Goal: Use online tool/utility: Utilize a website feature to perform a specific function

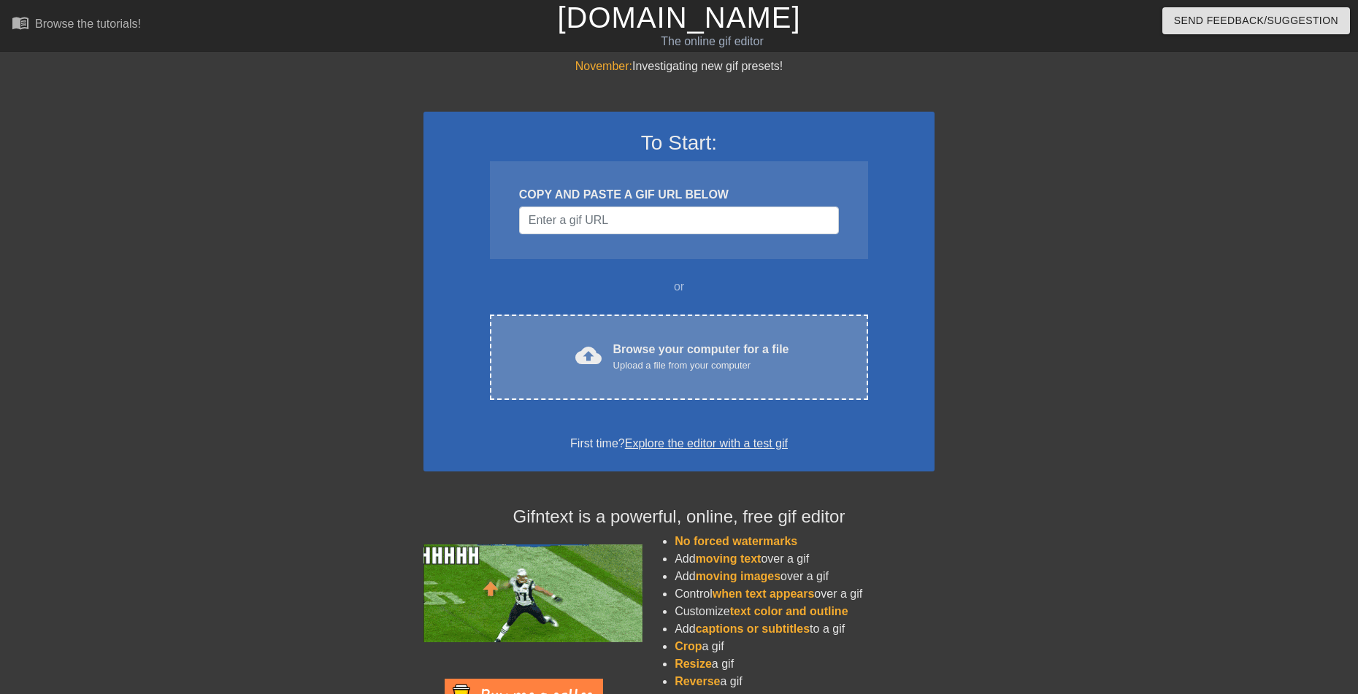
click at [631, 384] on div "cloud_upload Browse your computer for a file Upload a file from your computer C…" at bounding box center [679, 357] width 378 height 85
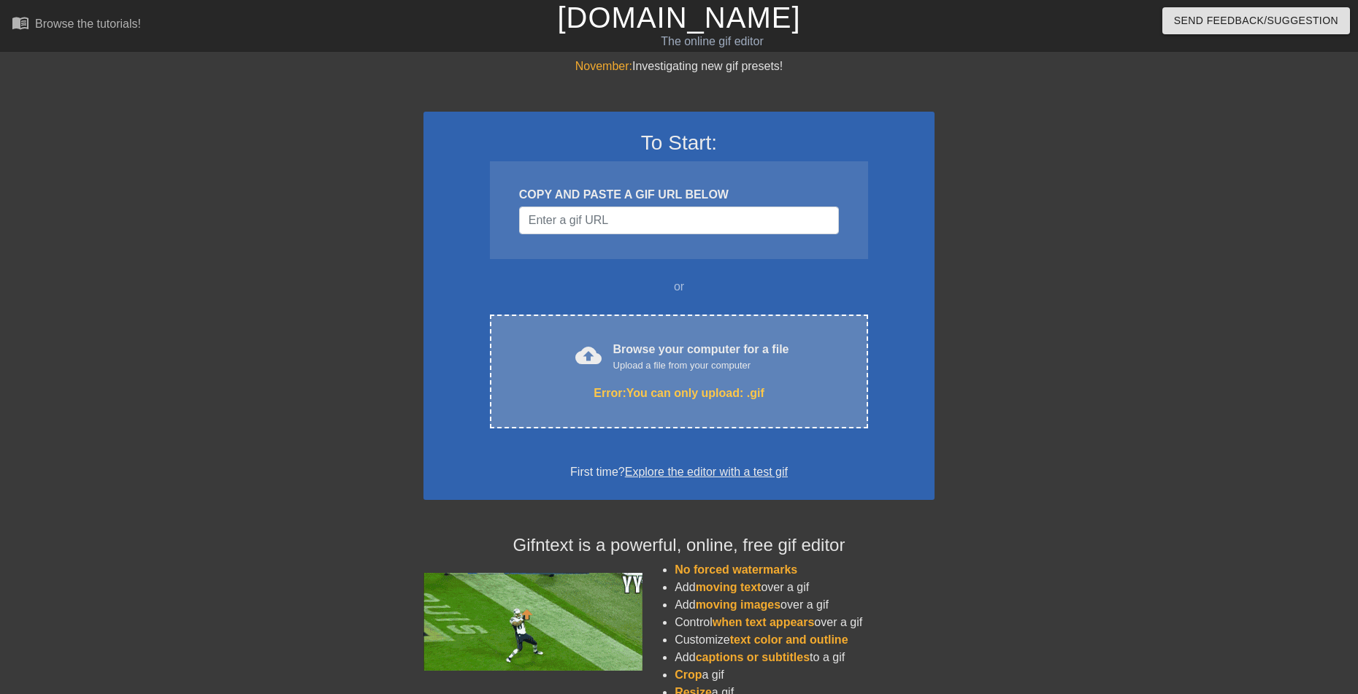
click at [692, 342] on div "Browse your computer for a file Upload a file from your computer" at bounding box center [701, 357] width 176 height 32
click at [640, 348] on div "Browse your computer for a file Upload a file from your computer" at bounding box center [701, 357] width 176 height 32
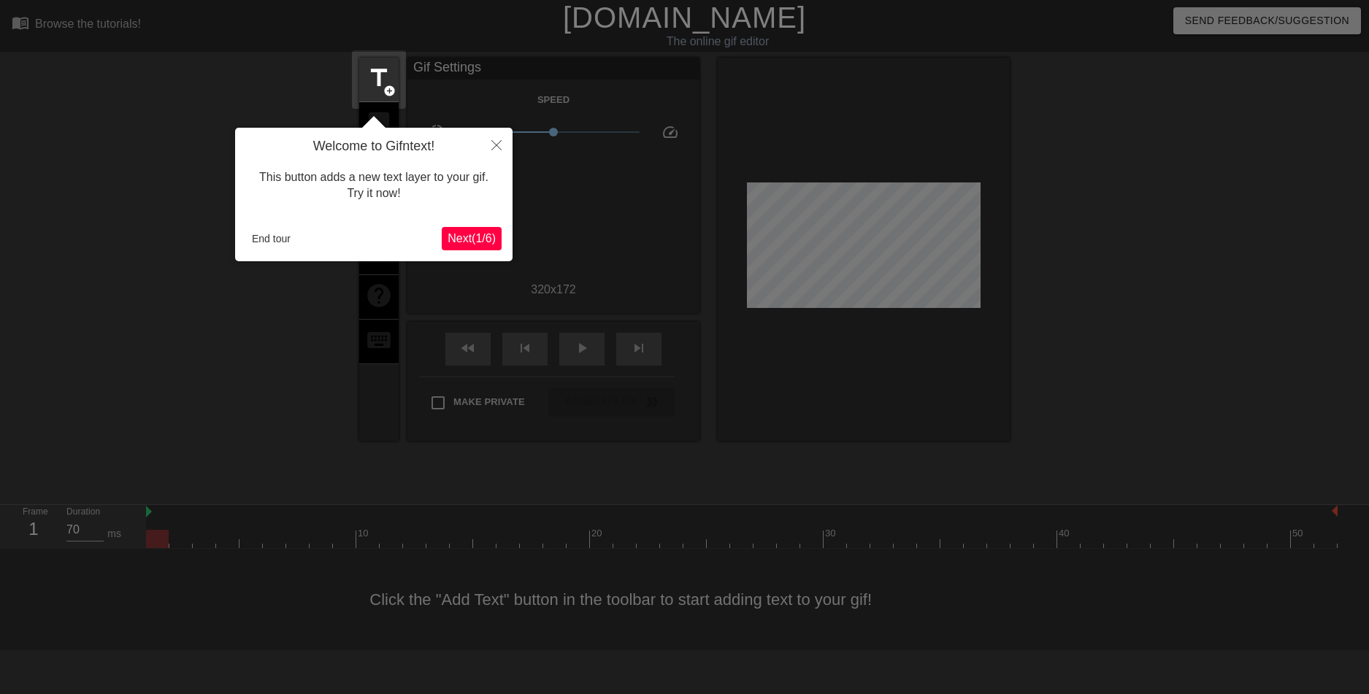
click at [482, 234] on span "Next ( 1 / 6 )" at bounding box center [472, 238] width 48 height 12
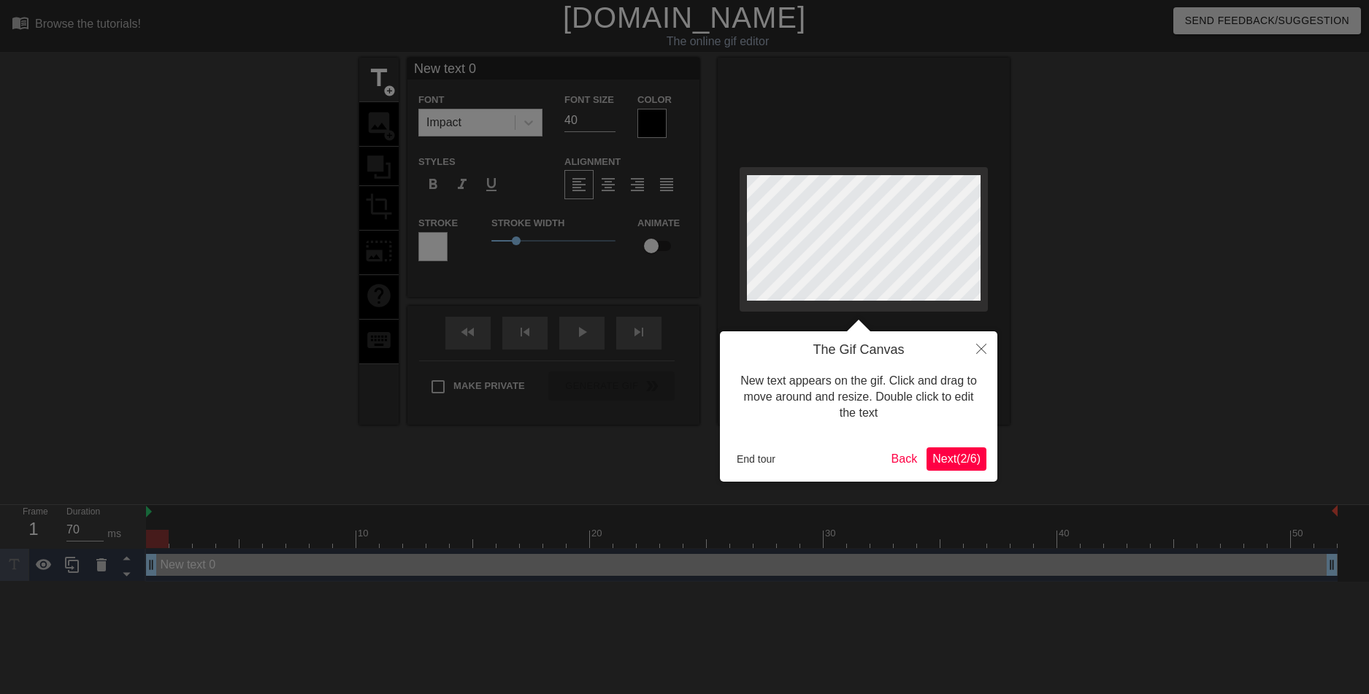
click at [935, 456] on span "Next ( 2 / 6 )" at bounding box center [956, 459] width 48 height 12
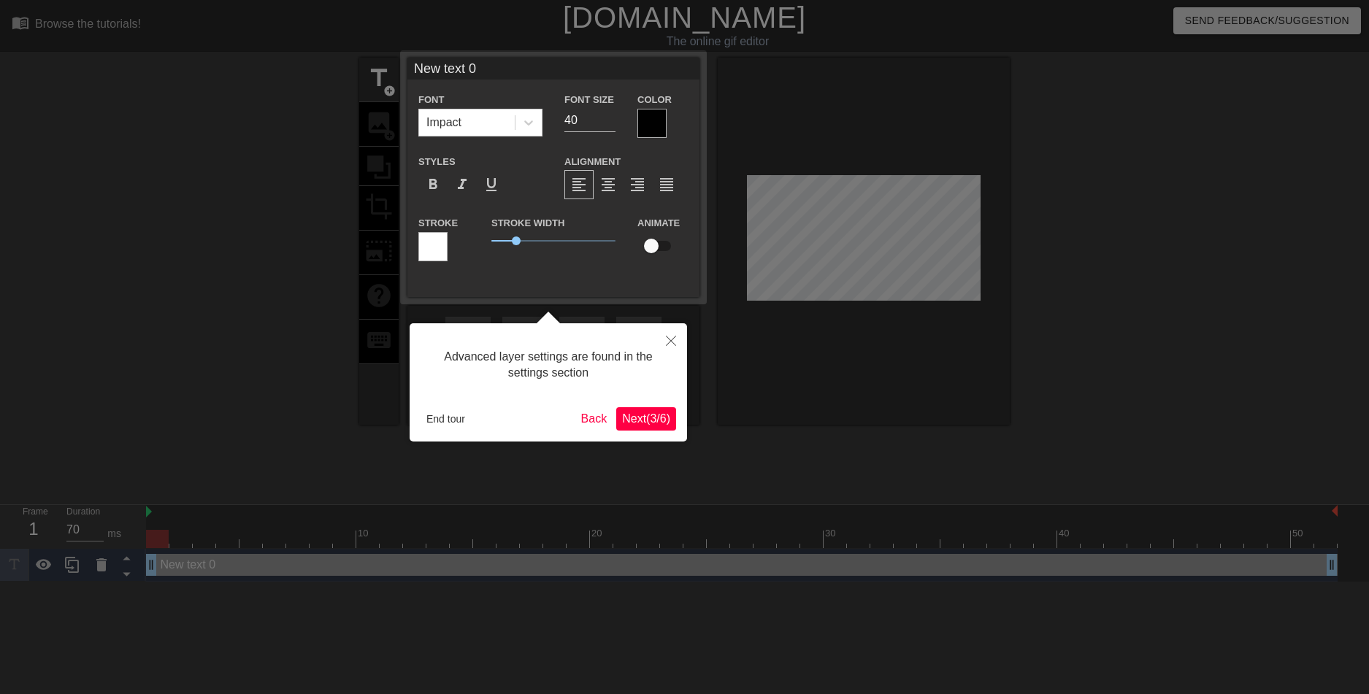
click at [631, 431] on div "Advanced layer settings are found in the settings section End tour Back Next ( …" at bounding box center [548, 382] width 277 height 118
click at [638, 421] on span "Next ( 3 / 6 )" at bounding box center [646, 419] width 48 height 12
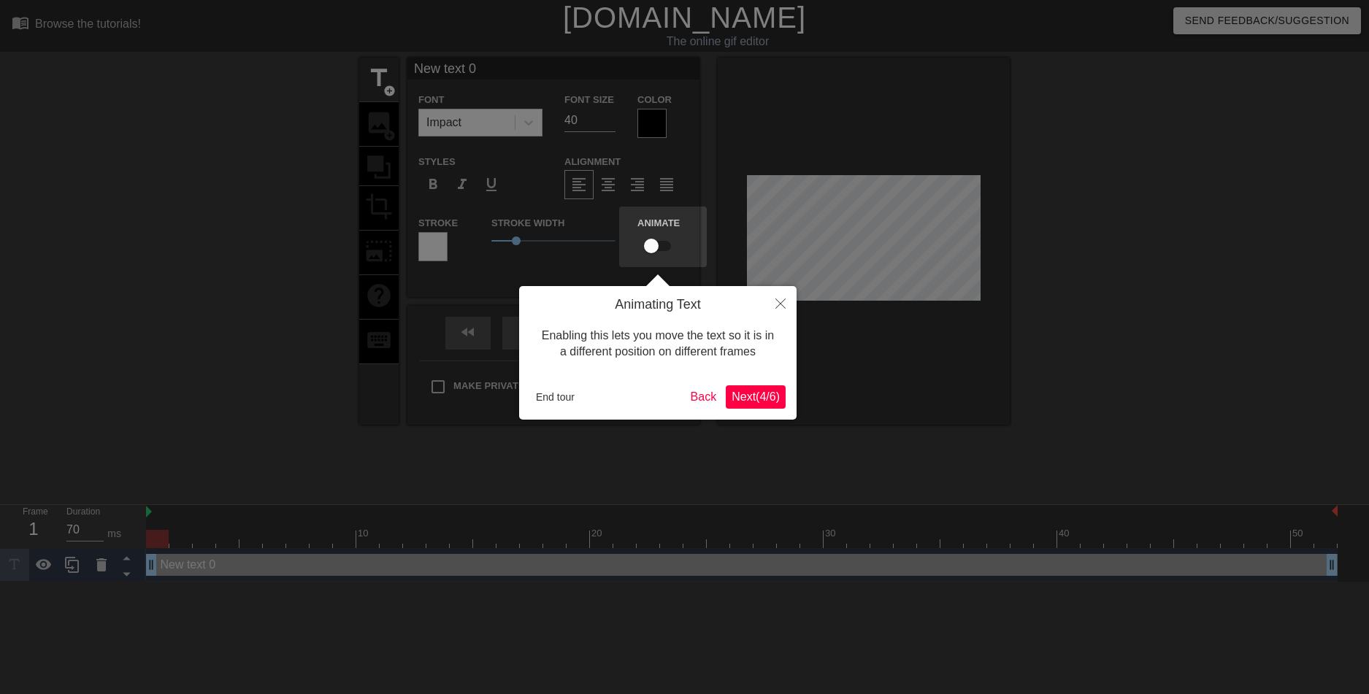
click at [751, 392] on span "Next ( 4 / 6 )" at bounding box center [756, 397] width 48 height 12
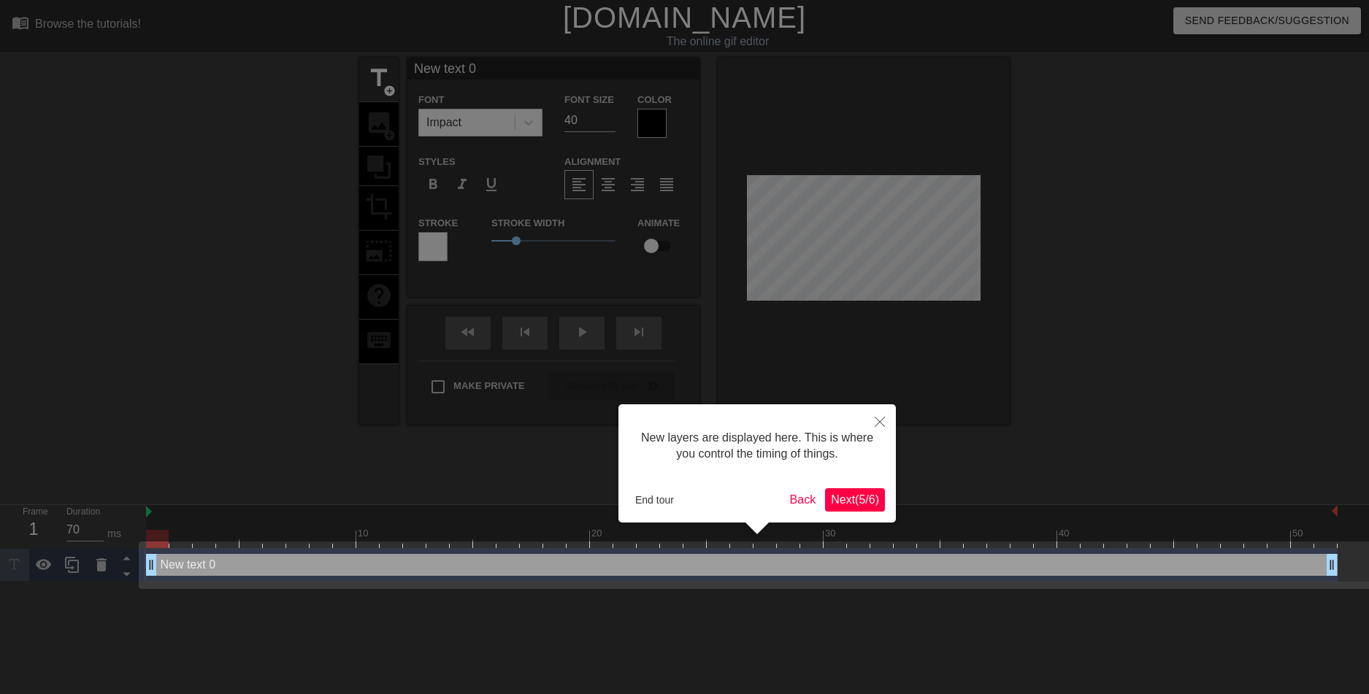
click at [853, 494] on span "Next ( 5 / 6 )" at bounding box center [855, 500] width 48 height 12
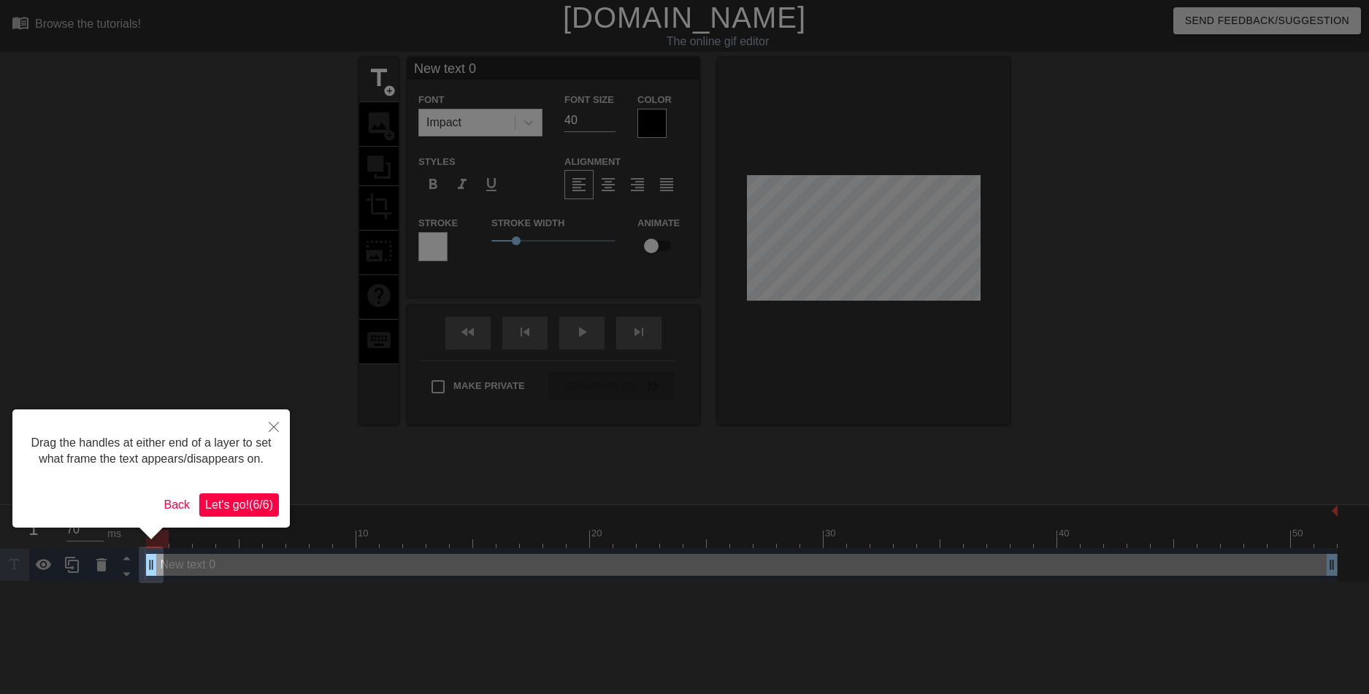
click at [250, 496] on button "Let's go! ( 6 / 6 )" at bounding box center [239, 505] width 80 height 23
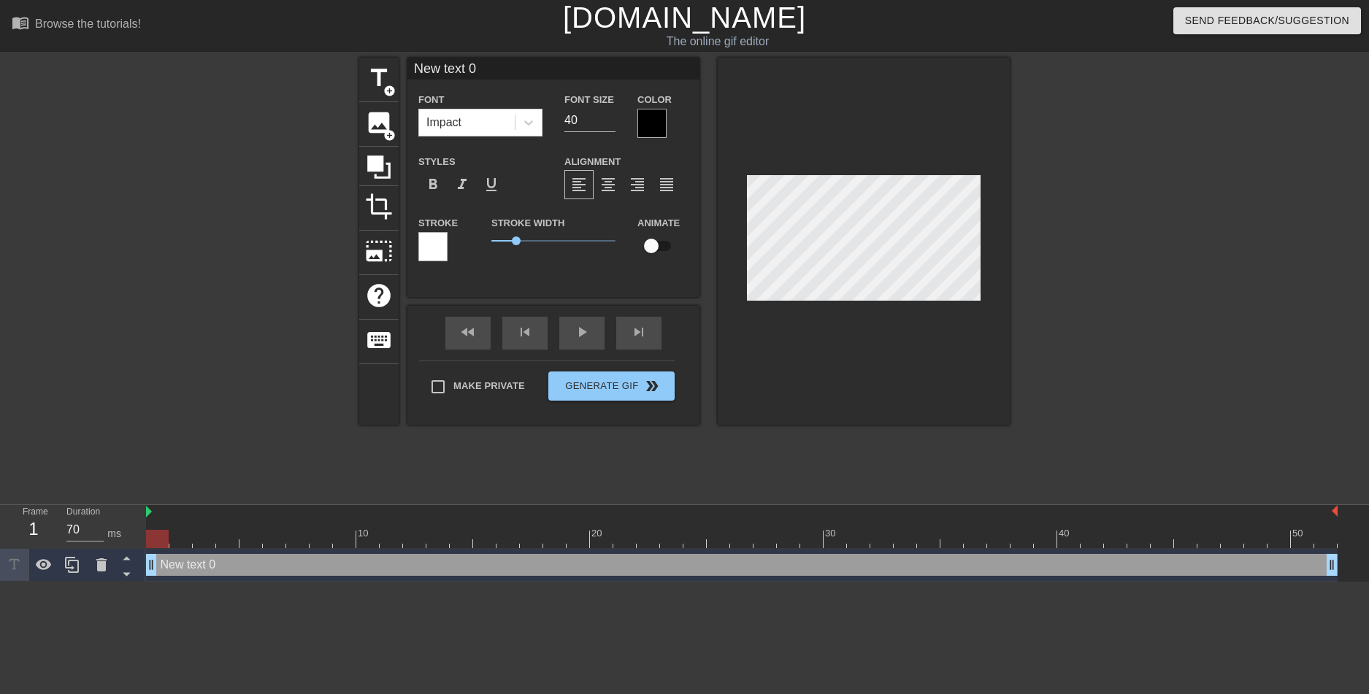
scroll to position [2, 2]
type input "N 0"
type textarea "N 0"
type input "D"
type textarea "D"
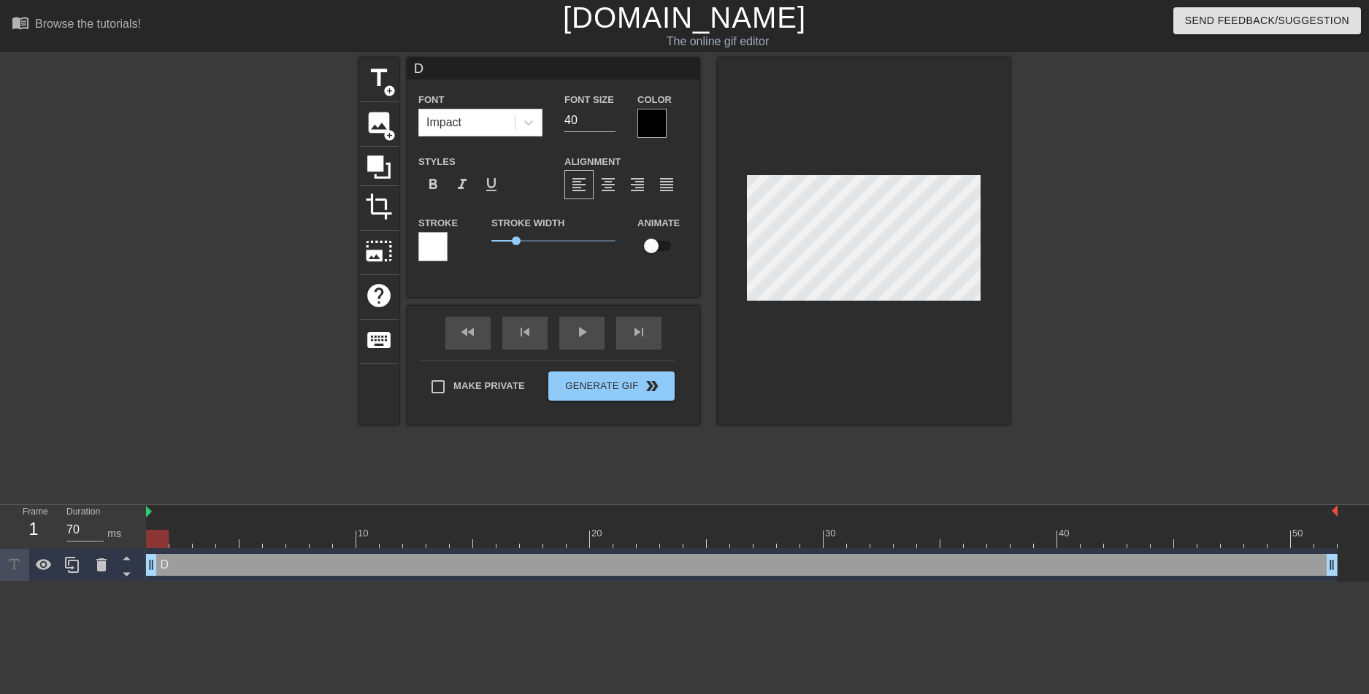
type input "DA"
type textarea "DA"
type input "DA"
type textarea "DA"
type input "DA T"
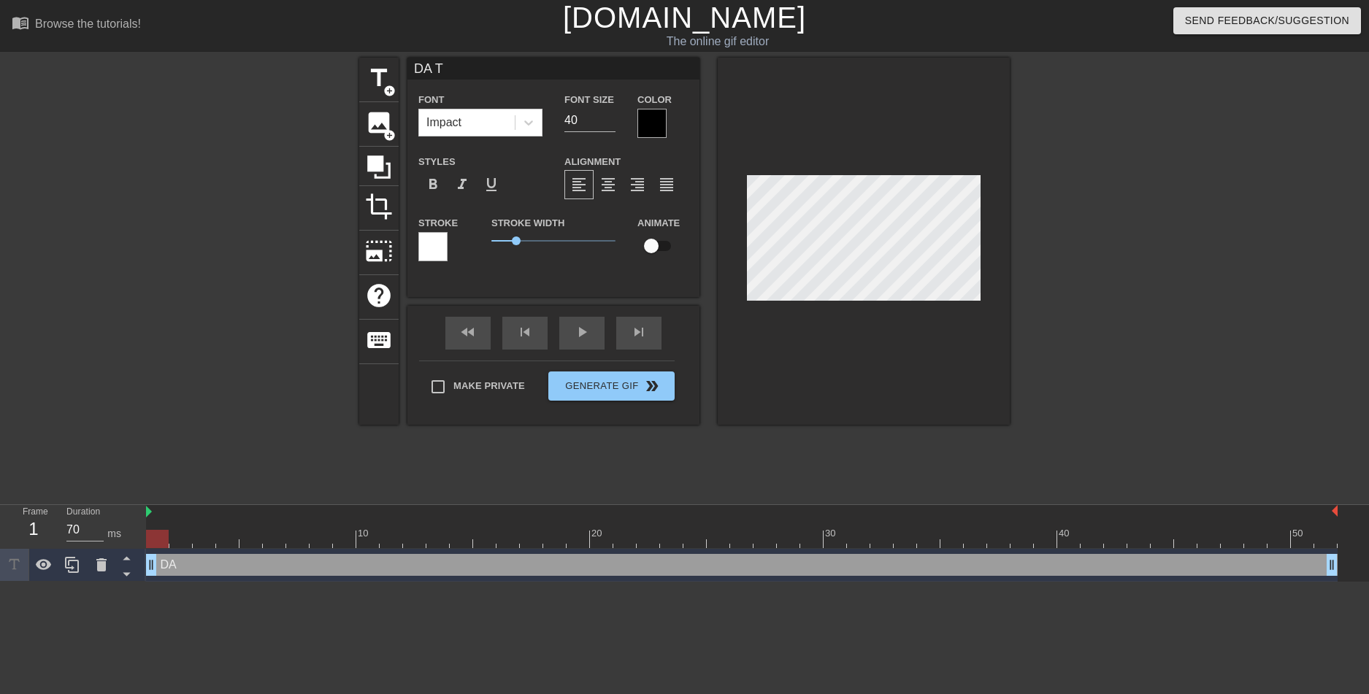
type textarea "DA T"
type input "DA T R"
type textarea "DA T R"
type input "DA T RU"
type textarea "DA T RU"
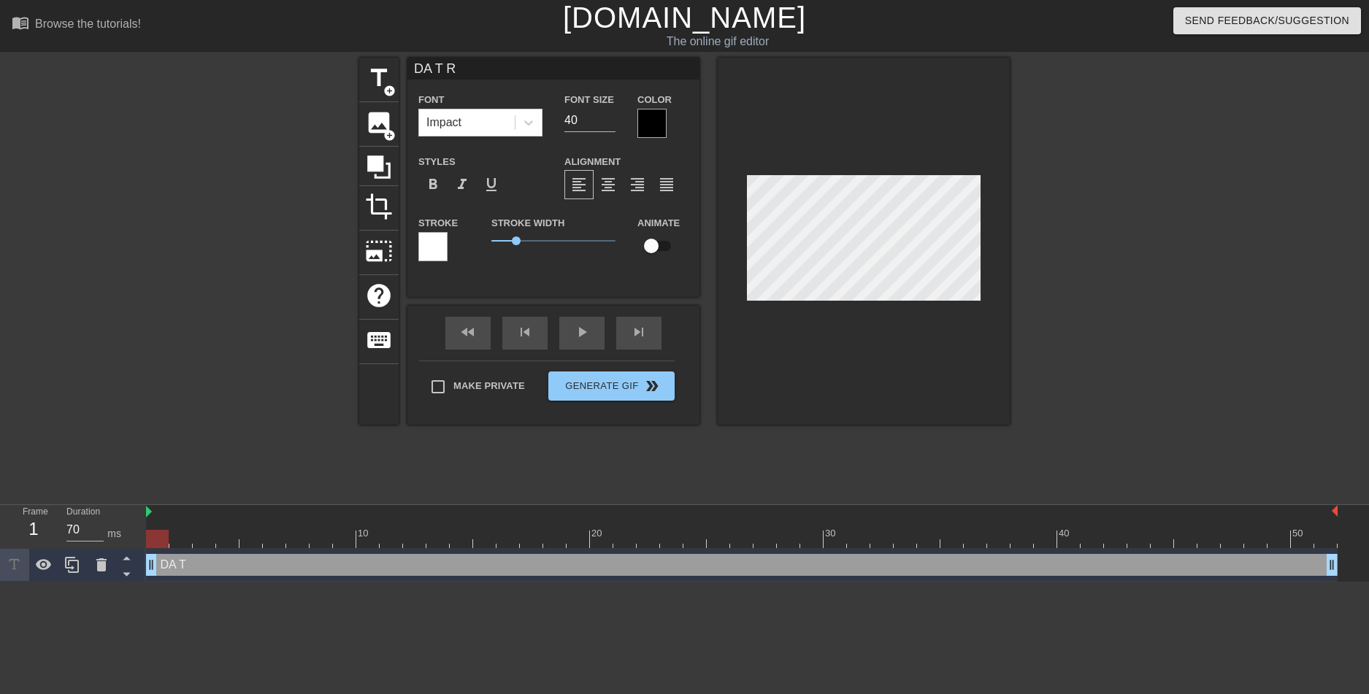
scroll to position [2, 3]
type input "DA T RUR"
type textarea "DA T RUR"
type input "DA T RU"
type textarea "DA T RU"
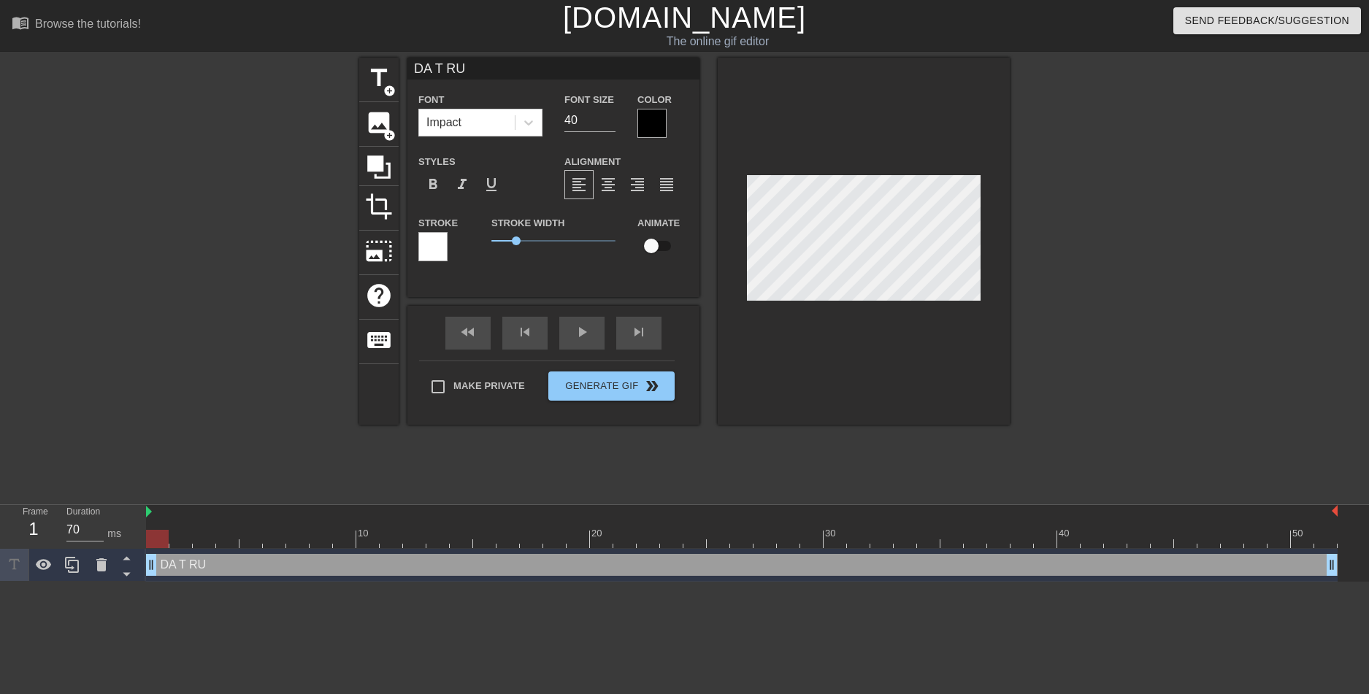
type input "DA T R"
type textarea "DA T R"
type input "DA T"
type textarea "DA T"
type input "DA T"
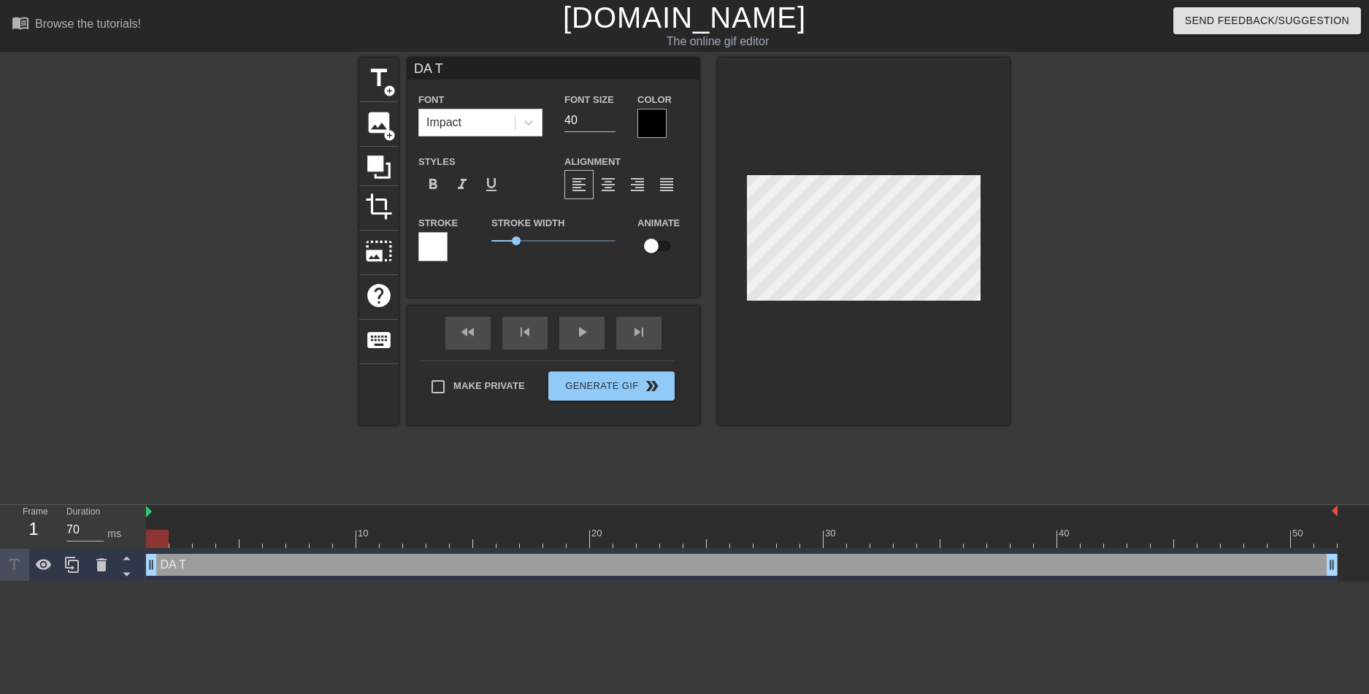
type textarea "DA TR"
type input "DA TRU"
type textarea "DA TRU"
type input "DA TRUE"
type textarea "DA TRUE"
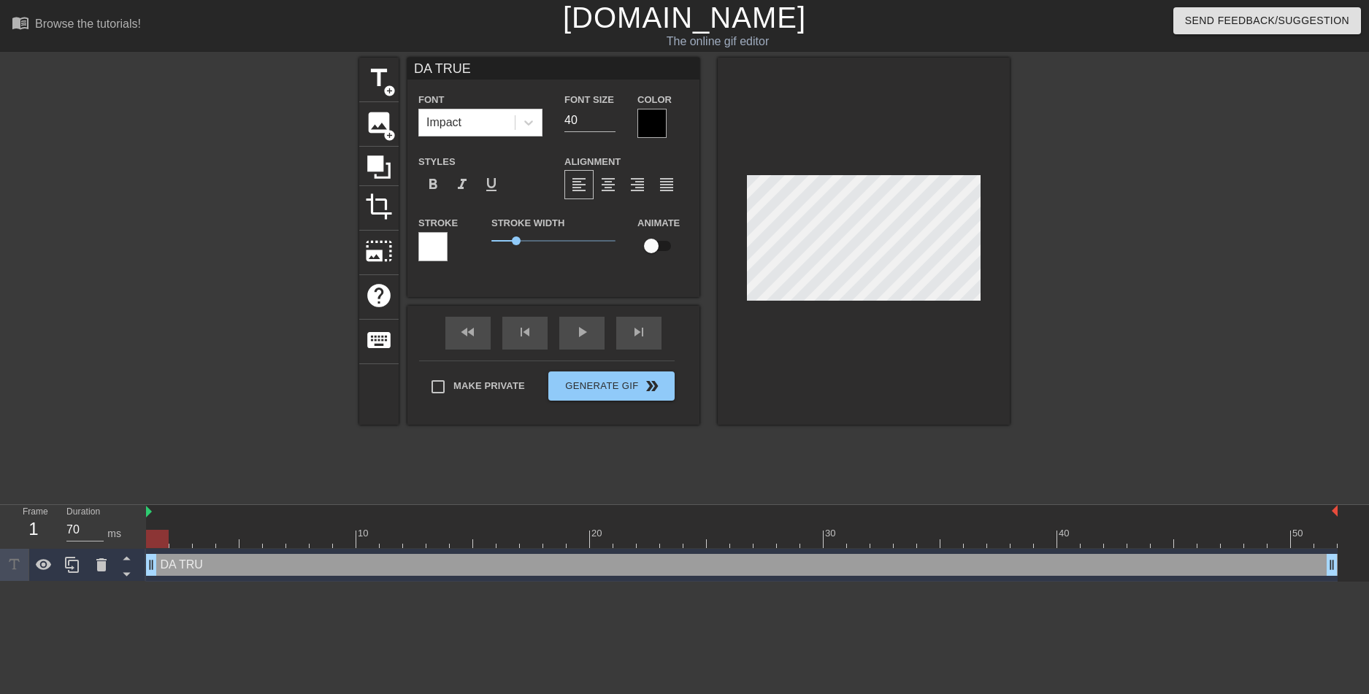
type input "DA TRUE"
type textarea "DA TRUE"
type input "DA TRUE W"
type textarea "DA TRUE W"
type input "DA TRUE WO"
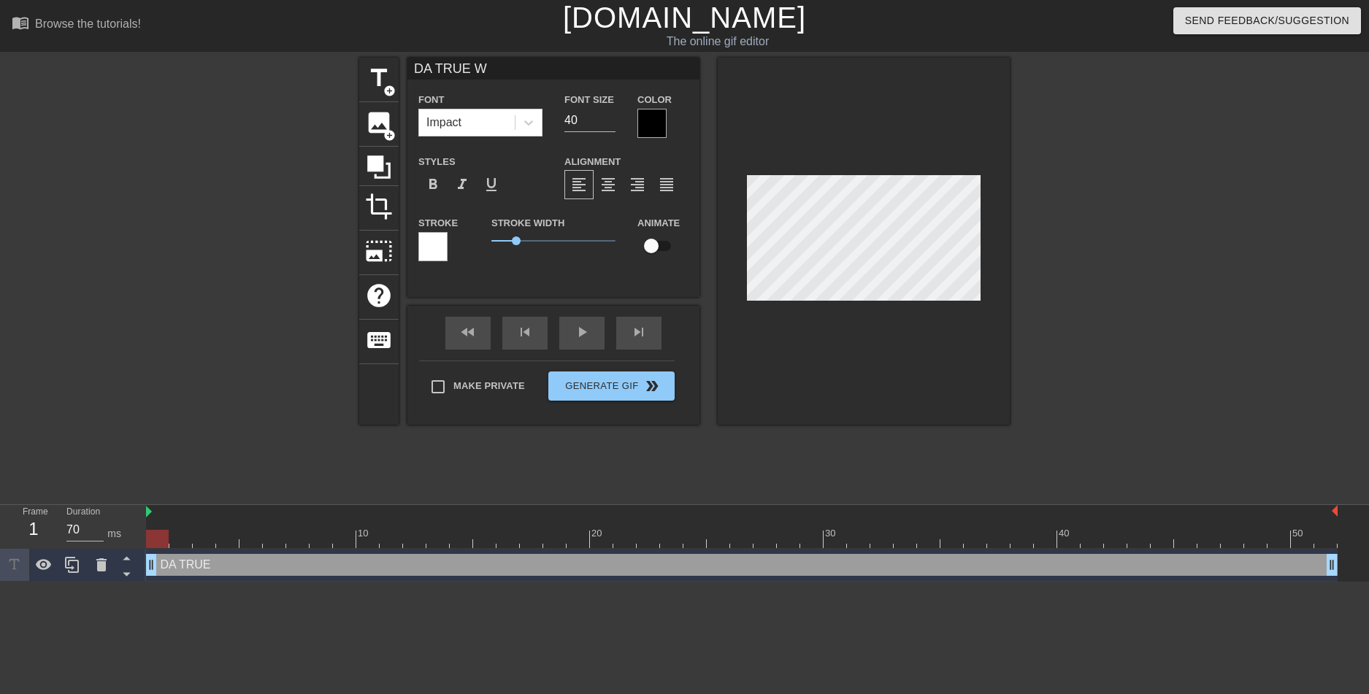
type textarea "DA TRUE WO"
type input "DA TRUE WOR"
type textarea "DA TRUE WORL"
type input "DA TRUE WORLD"
type textarea "DA TRUE WORLD"
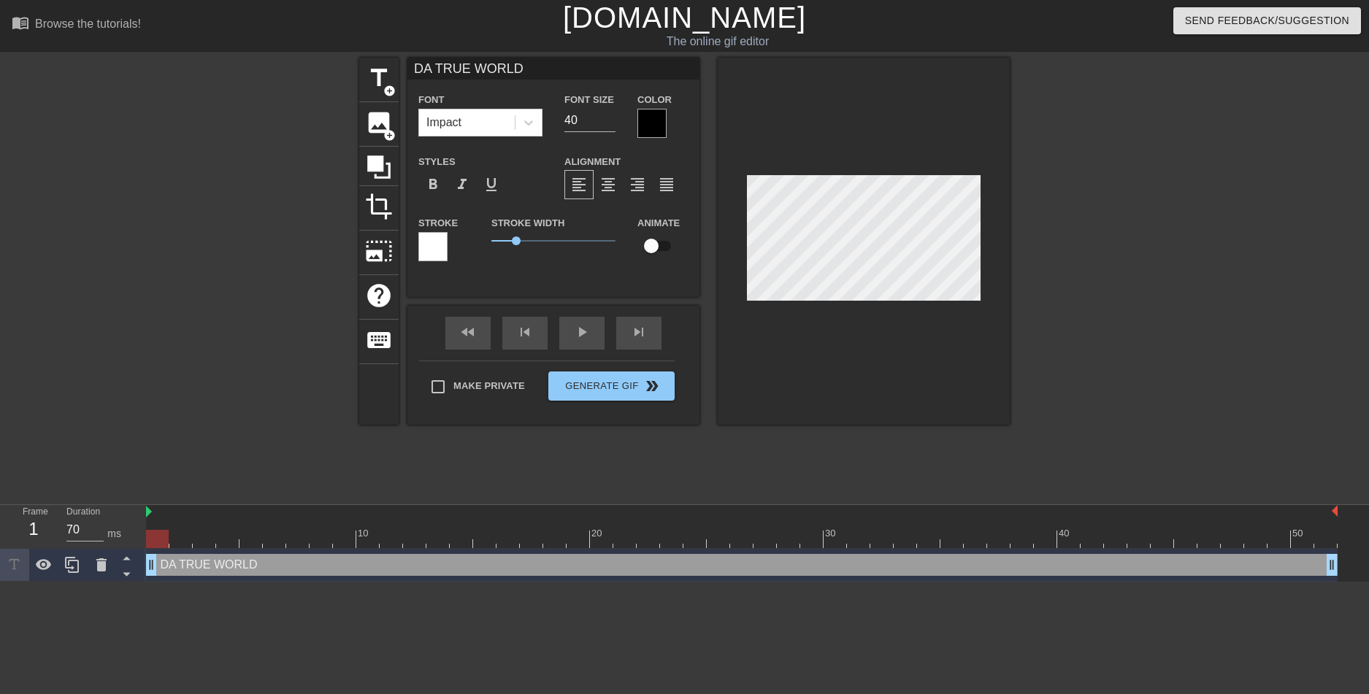
type input "DA TRUE WORLD"
type textarea "DA TRUE WORLD"
type input "DA TRUE WORLD N"
type textarea "DA TRUE WORLD N"
type input "DA TRUE WORLD NE"
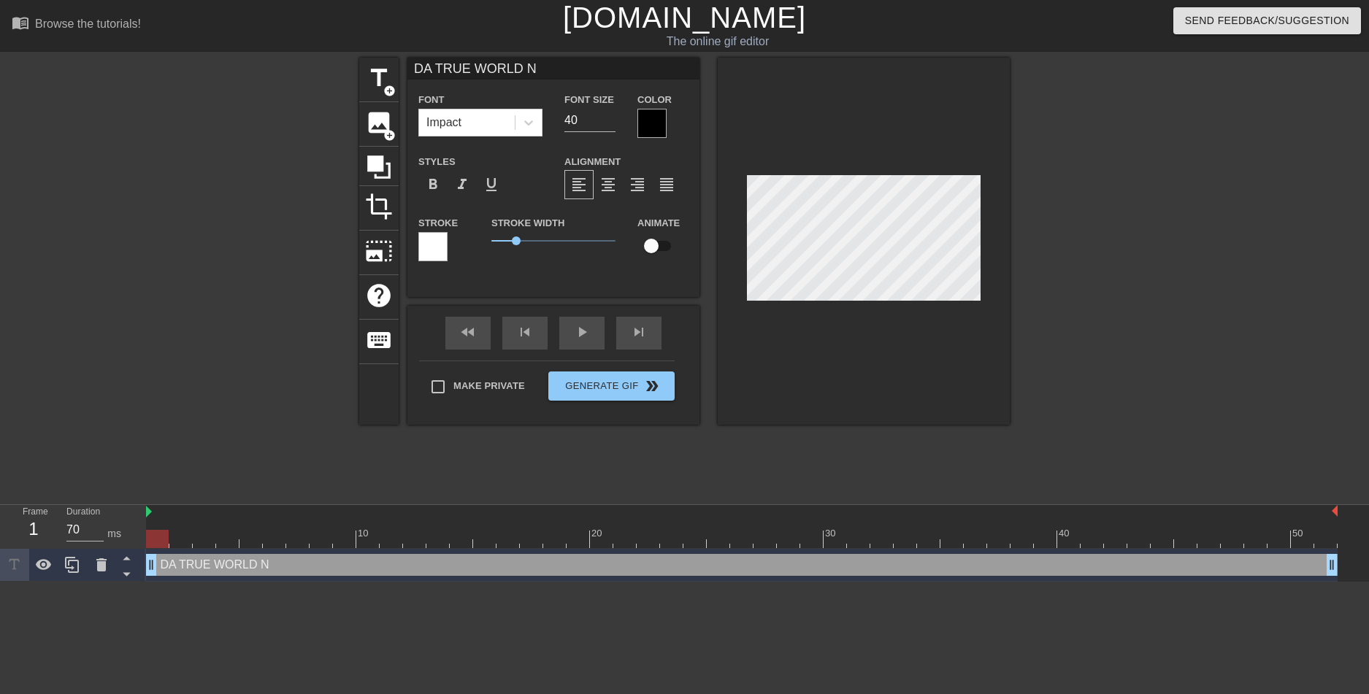
type textarea "DA TRUE WORLD NE"
type input "DA TRUE WORLD NEE"
type textarea "DA TRUE WORLD NEE"
type input "DA TRUE WORLD NEED"
type textarea "DA TRUE WORLD NEED"
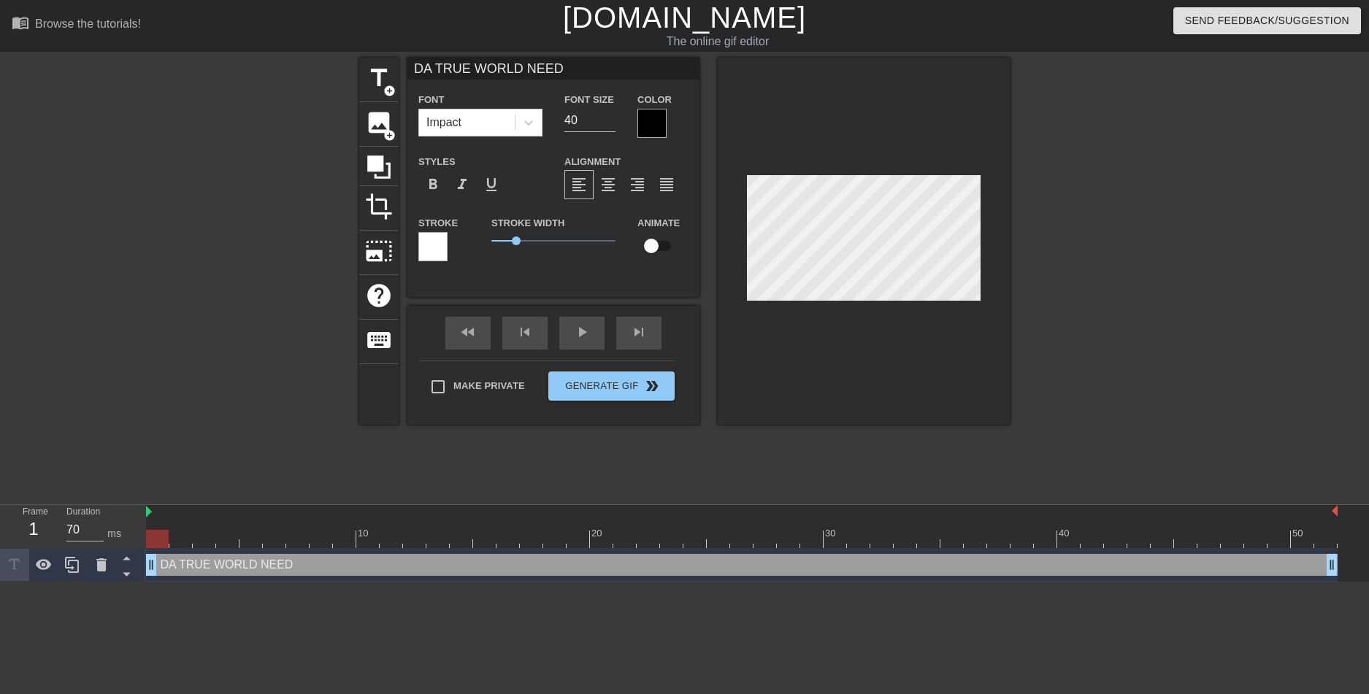
type input "DA TRUE WORLD NEED"
type textarea "DA TRUE WORLD NEED"
type input "DA TRUE WORLD NEEDS"
type textarea "DA TRUE WORLD NEEDS"
type input "DA TRUE WORLD NEEDS"
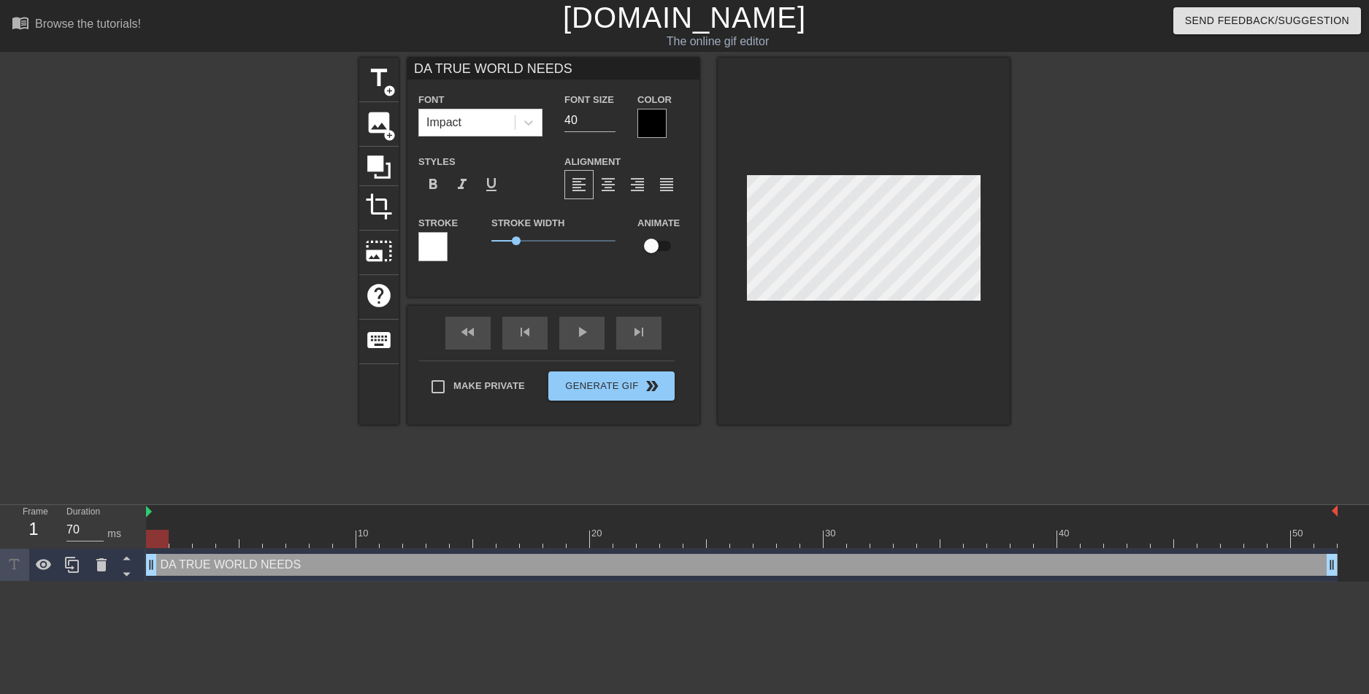
type textarea "DA TRUE WORLD NEEDS"
type input "DA TRUE WORLD NEEDS Y"
type textarea "DA TRUE WORLD NEEDS Y"
type input "DA TRUE WORLD NEEDS YO"
type textarea "DA TRUE WORLD NEEDS YO"
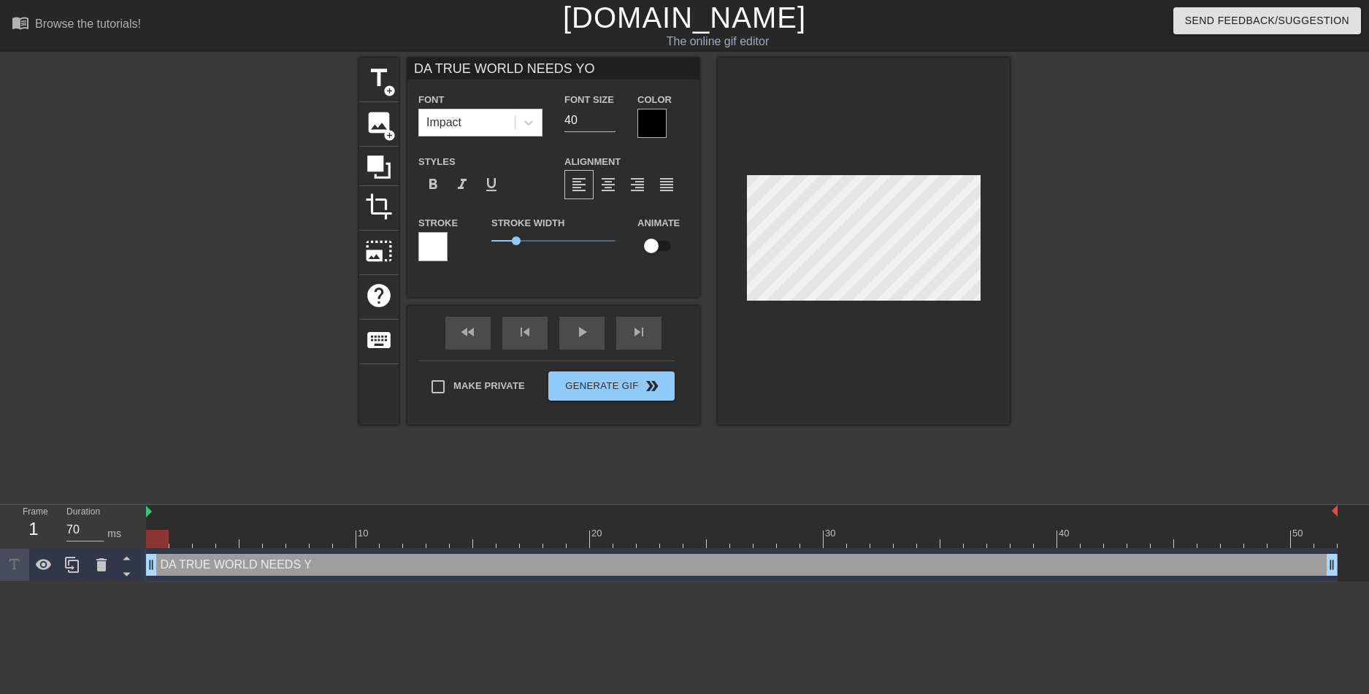
type input "DA TRUE WORLD NEEDS YOU"
type textarea "DA TRUE WORLD NEEDS YOU"
click at [516, 243] on span "1" at bounding box center [516, 241] width 9 height 9
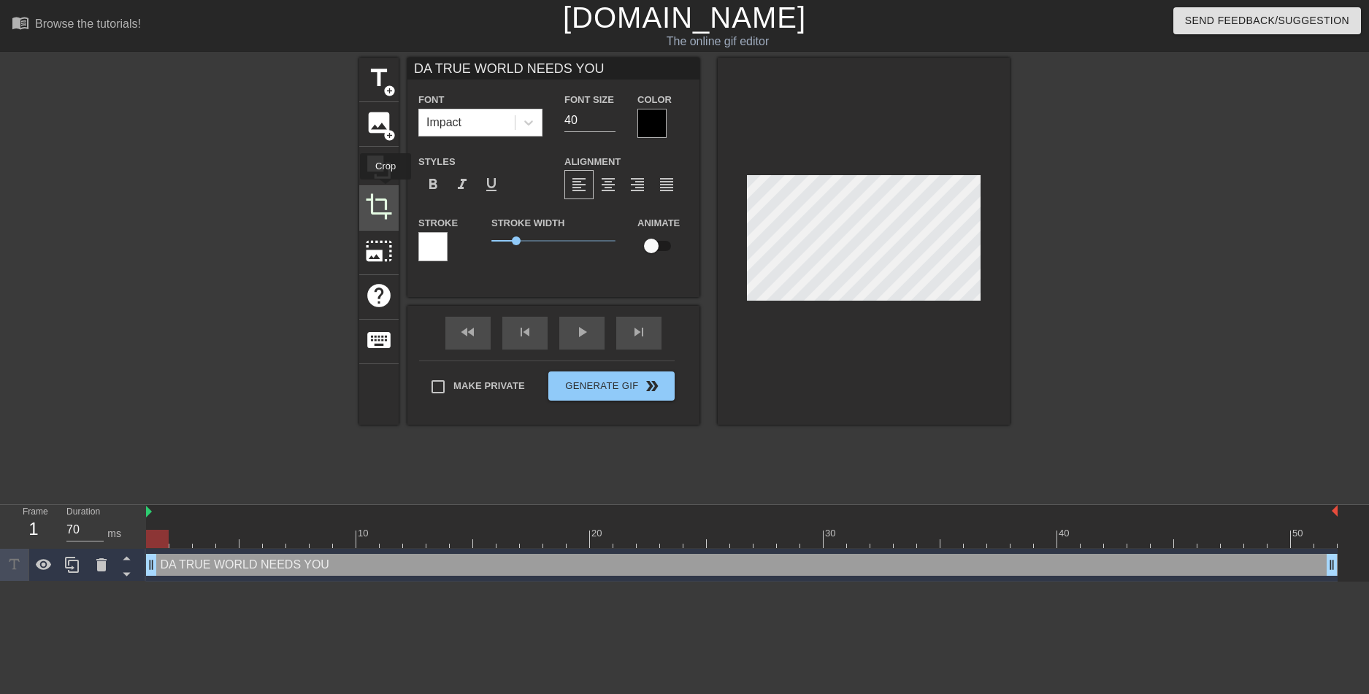
click at [385, 190] on div "crop" at bounding box center [378, 208] width 39 height 45
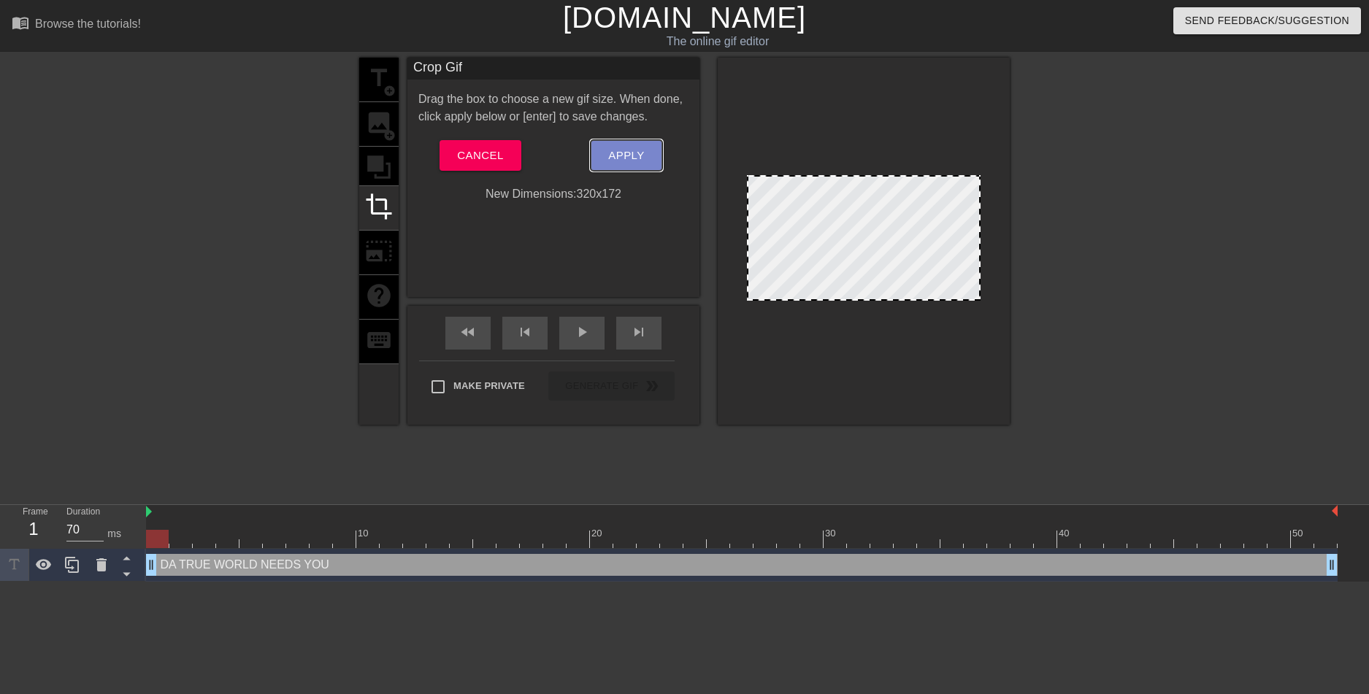
click at [607, 156] on button "Apply" at bounding box center [626, 155] width 71 height 31
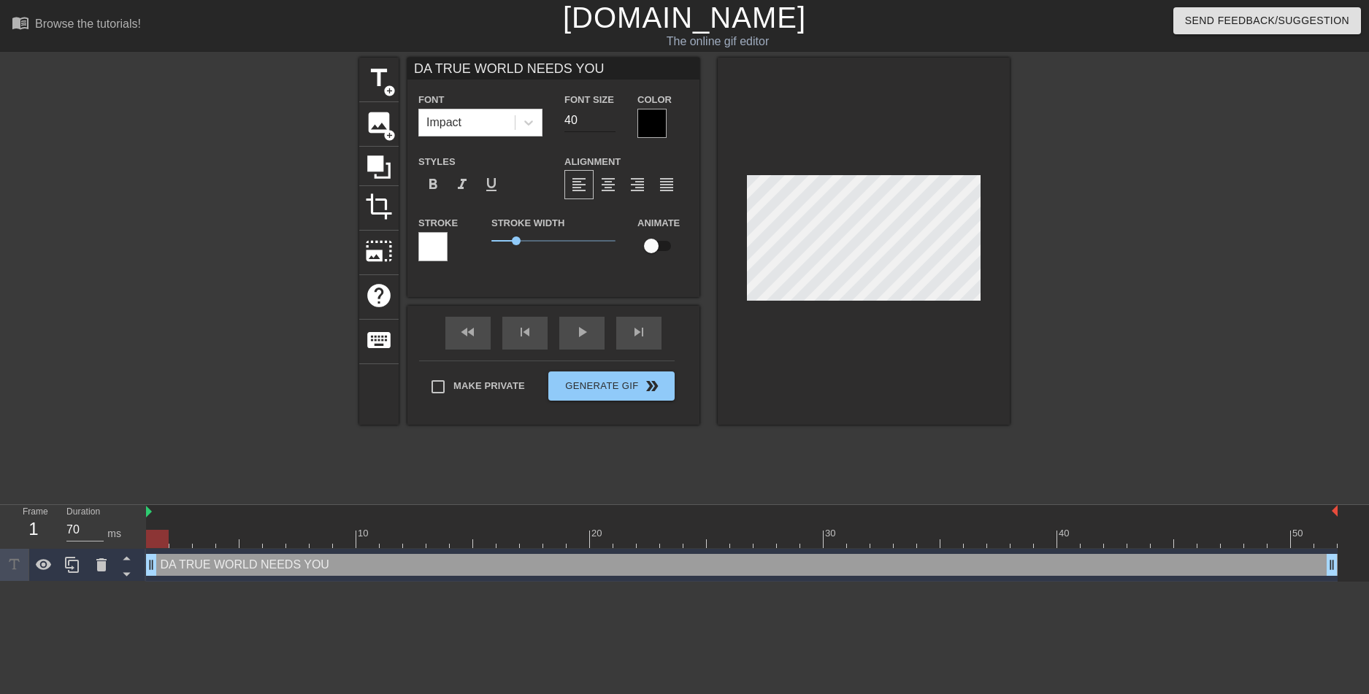
click at [604, 123] on input "40" at bounding box center [589, 120] width 51 height 23
click at [613, 121] on input "39" at bounding box center [589, 120] width 51 height 23
click at [613, 121] on input "38" at bounding box center [589, 120] width 51 height 23
click at [613, 121] on input "37" at bounding box center [589, 120] width 51 height 23
click at [613, 121] on input "36" at bounding box center [589, 120] width 51 height 23
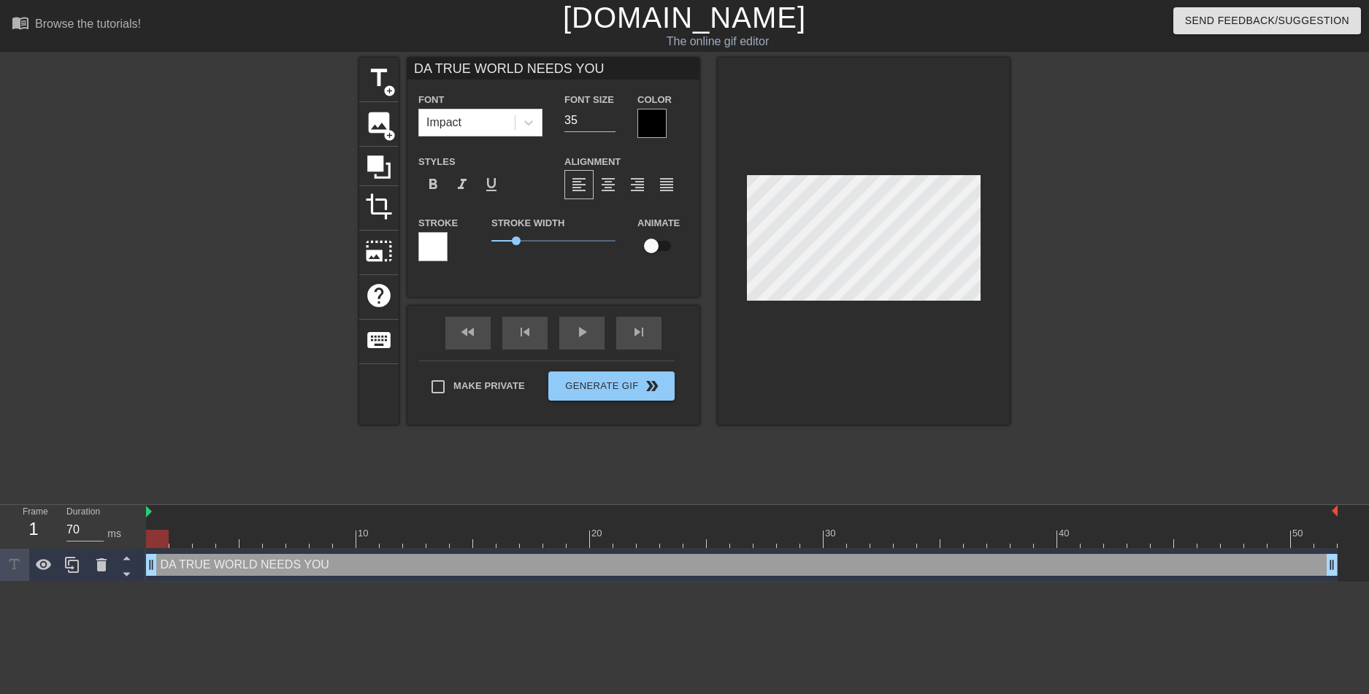
click at [613, 121] on input "35" at bounding box center [589, 120] width 51 height 23
click at [613, 121] on input "34" at bounding box center [589, 120] width 51 height 23
click at [612, 121] on input "33" at bounding box center [589, 120] width 51 height 23
click at [612, 121] on input "32" at bounding box center [589, 120] width 51 height 23
click at [611, 121] on input "31" at bounding box center [589, 120] width 51 height 23
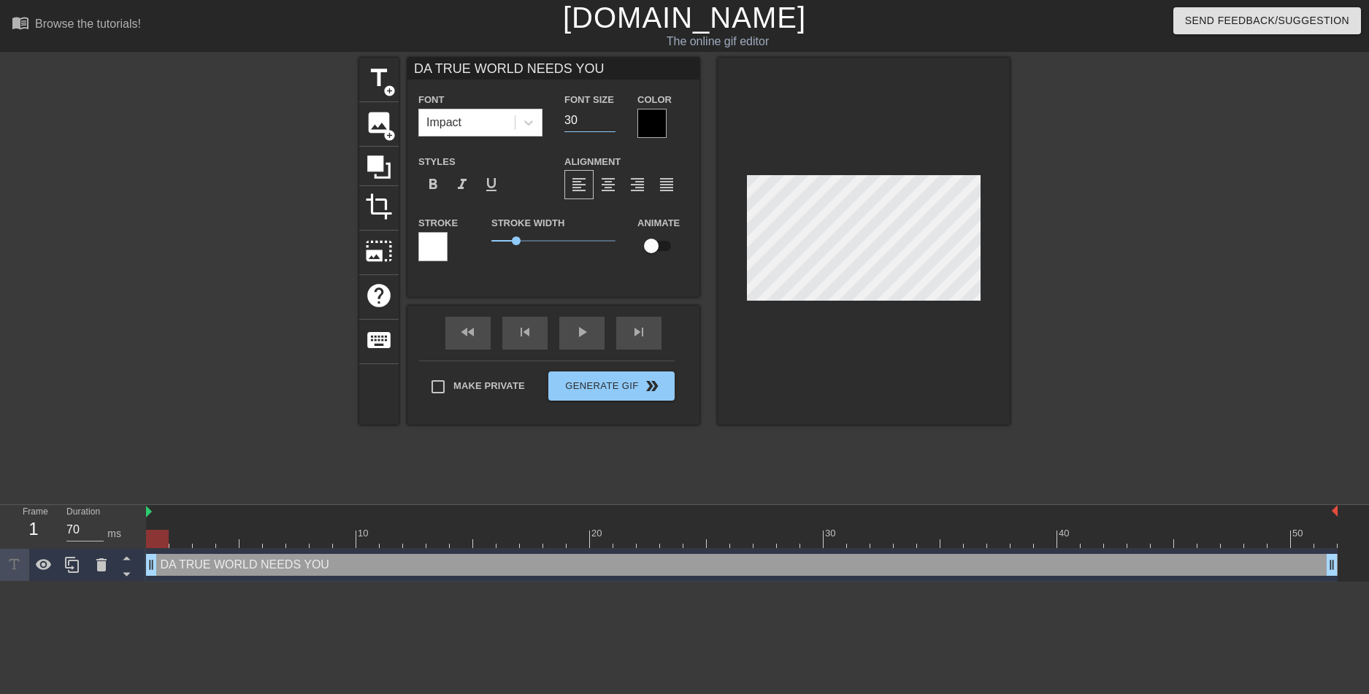
click at [611, 121] on input "30" at bounding box center [589, 120] width 51 height 23
type input "29"
click at [611, 121] on input "29" at bounding box center [589, 120] width 51 height 23
click at [995, 254] on div at bounding box center [864, 241] width 292 height 367
click at [991, 261] on div at bounding box center [864, 241] width 292 height 367
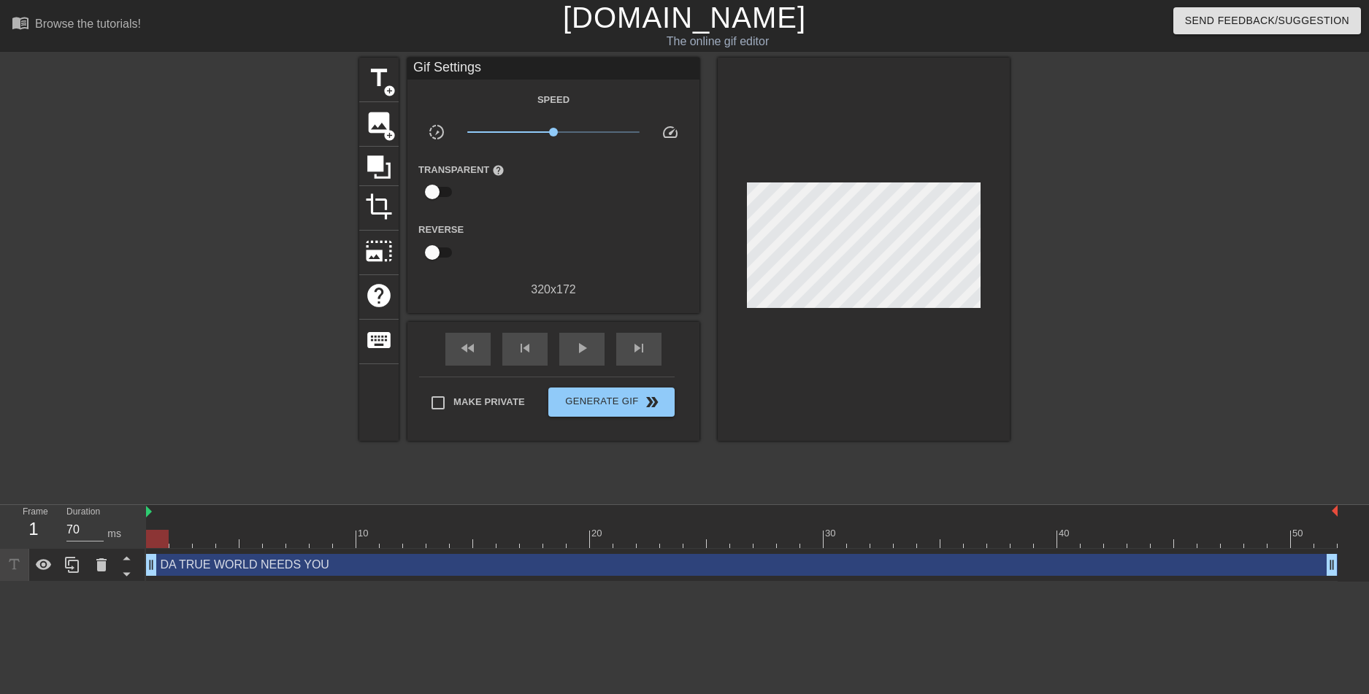
click at [990, 268] on div at bounding box center [864, 249] width 292 height 383
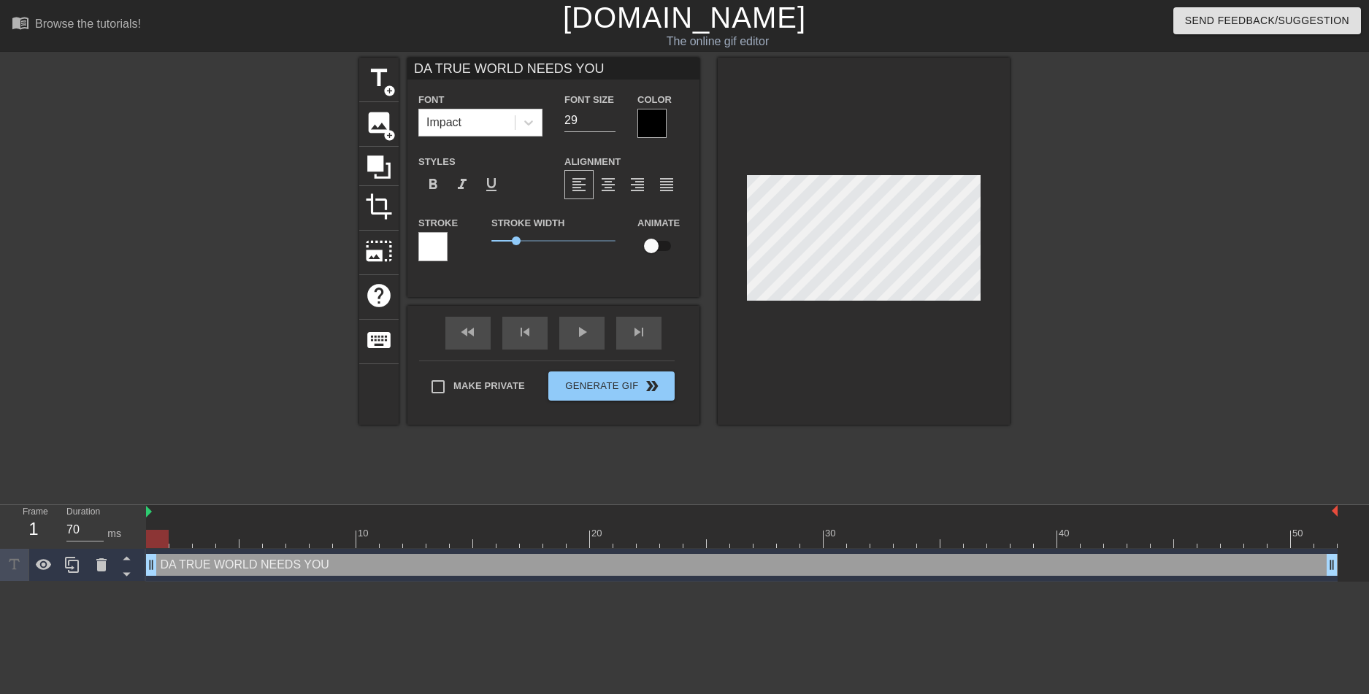
click at [997, 270] on div at bounding box center [864, 241] width 292 height 367
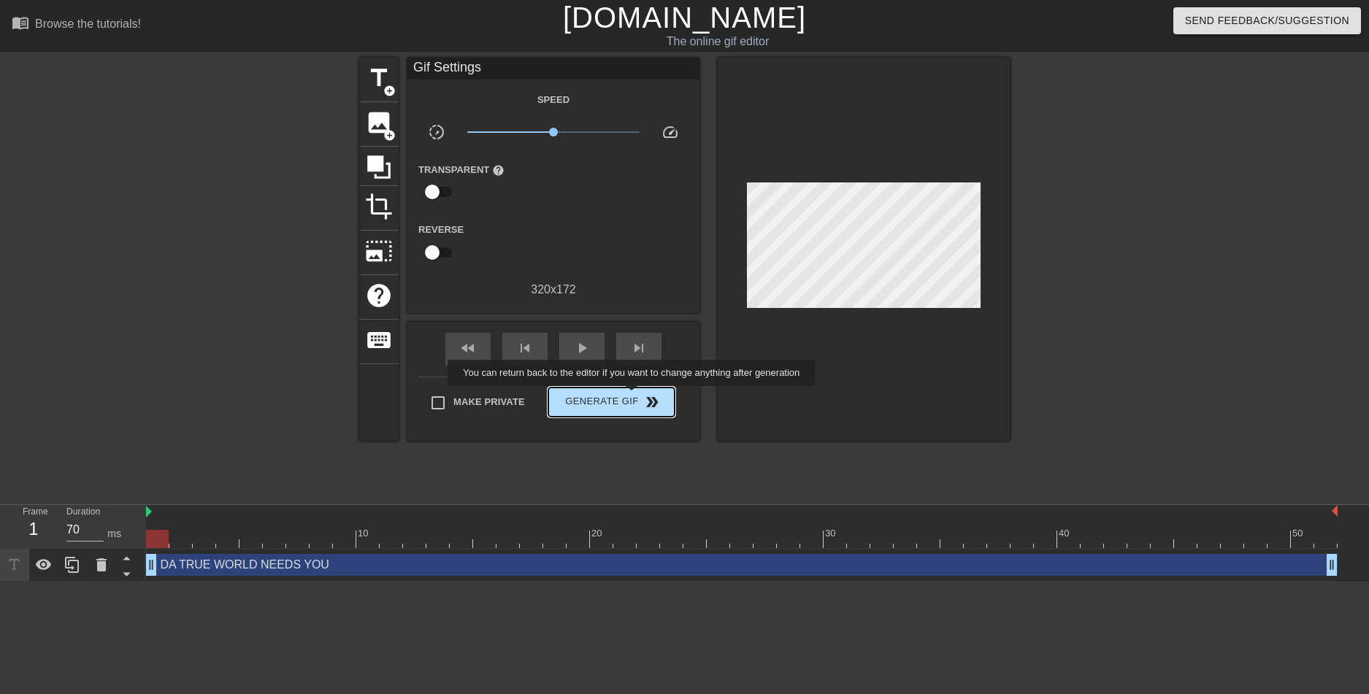
click at [633, 397] on span "Generate Gif double_arrow" at bounding box center [611, 403] width 115 height 18
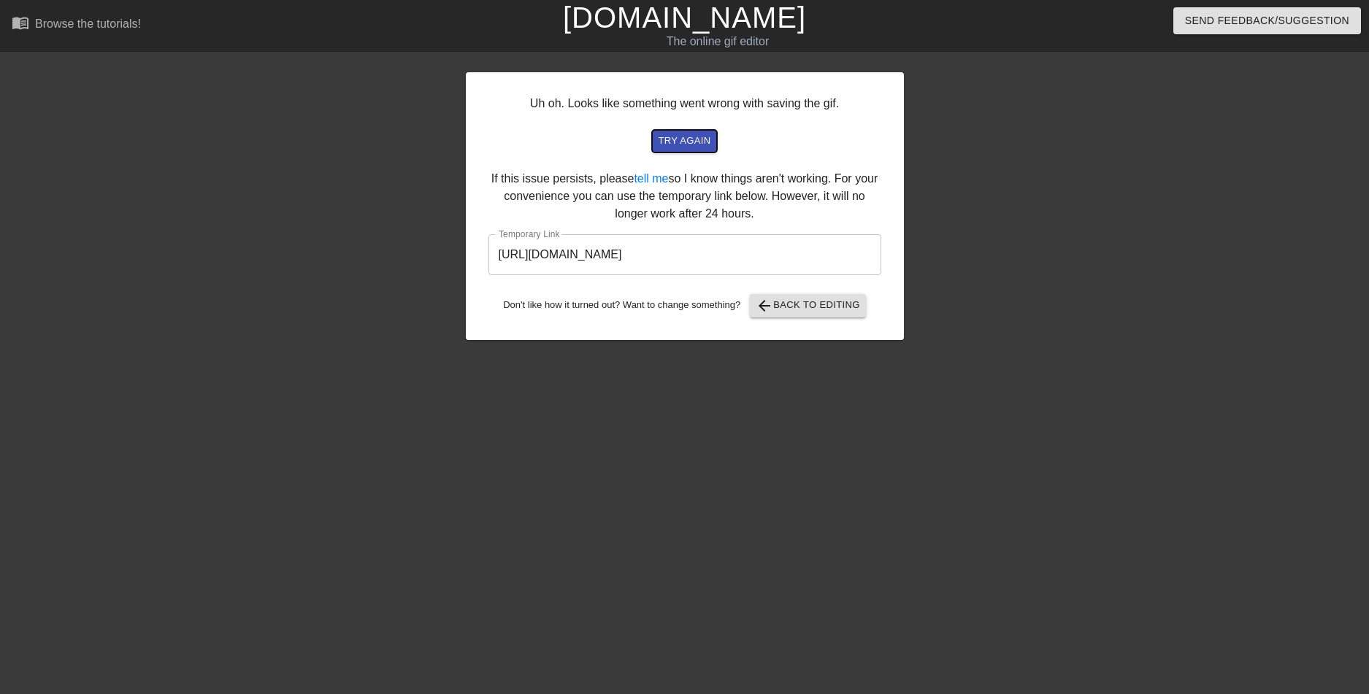
click at [707, 141] on span "try again" at bounding box center [684, 141] width 53 height 17
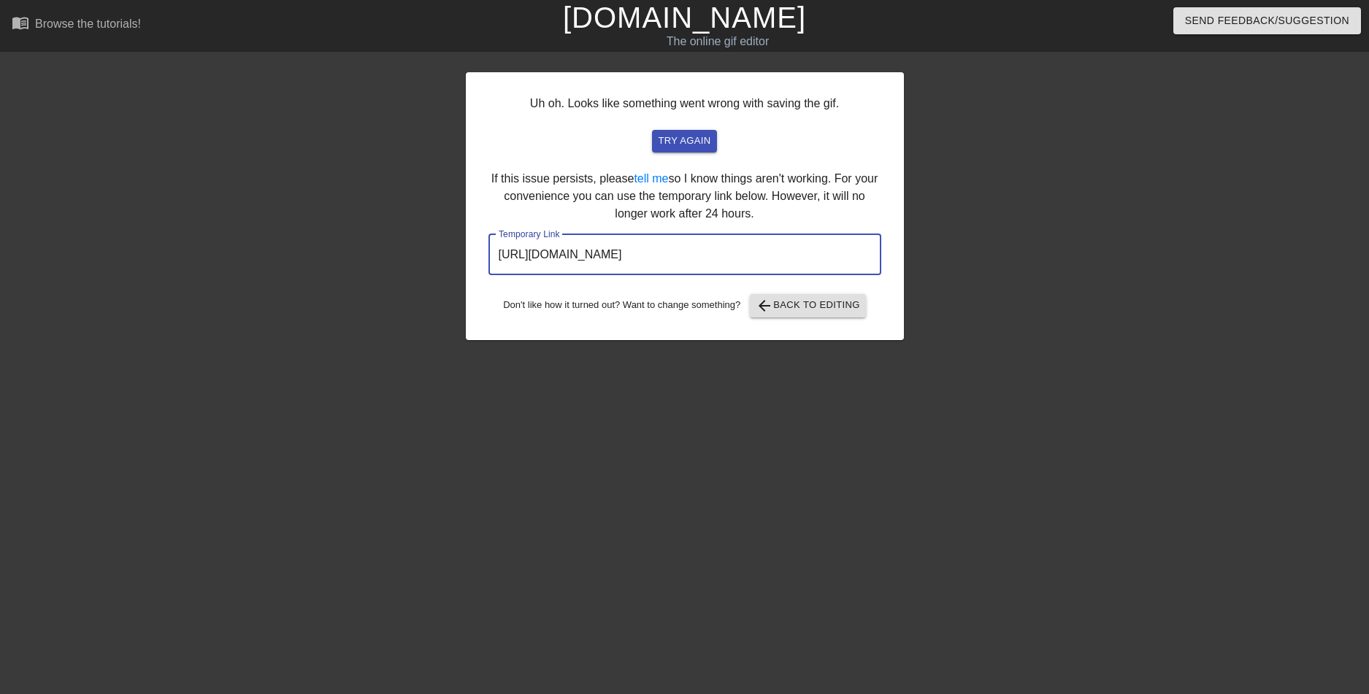
drag, startPoint x: 802, startPoint y: 259, endPoint x: 495, endPoint y: 247, distance: 306.9
click at [495, 247] on input "[URL][DOMAIN_NAME]" at bounding box center [684, 254] width 393 height 41
